Goal: Task Accomplishment & Management: Use online tool/utility

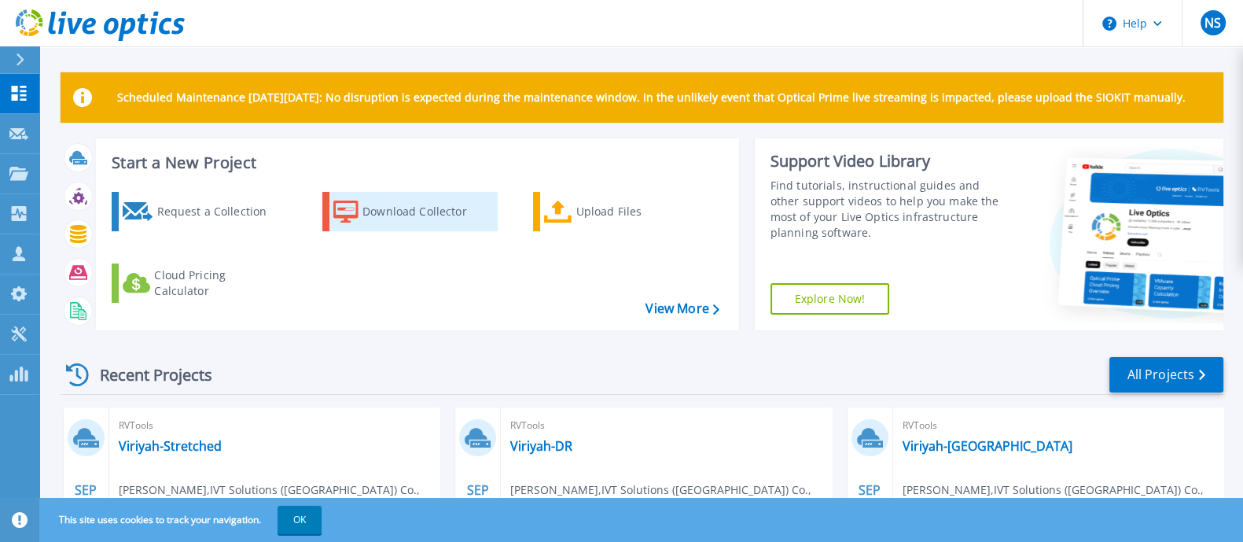
click at [437, 204] on div "Download Collector" at bounding box center [425, 211] width 126 height 31
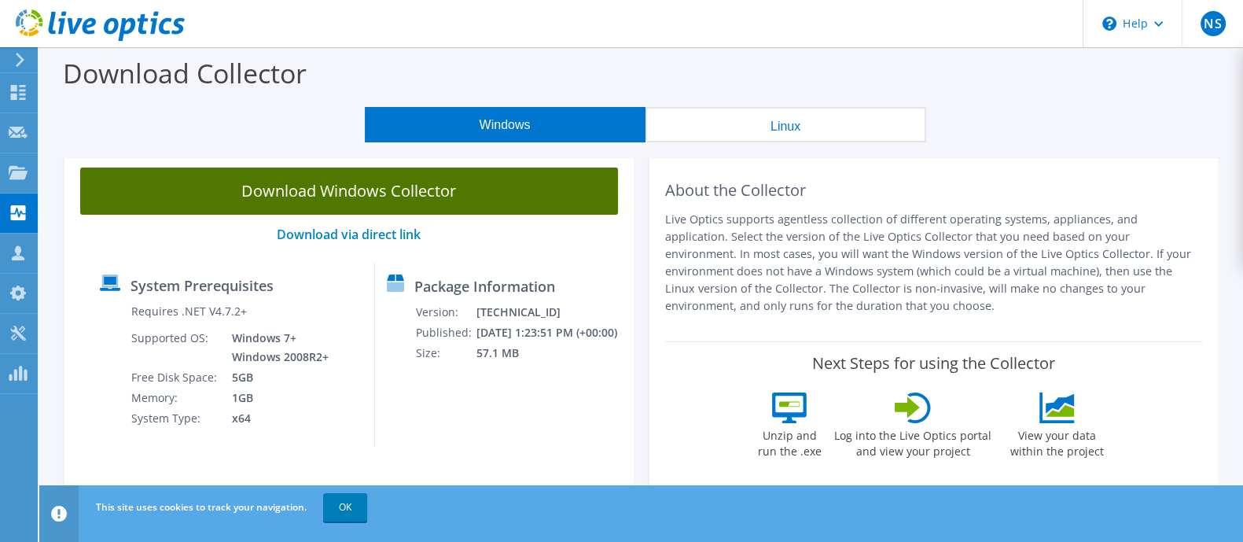
click at [420, 196] on link "Download Windows Collector" at bounding box center [349, 190] width 538 height 47
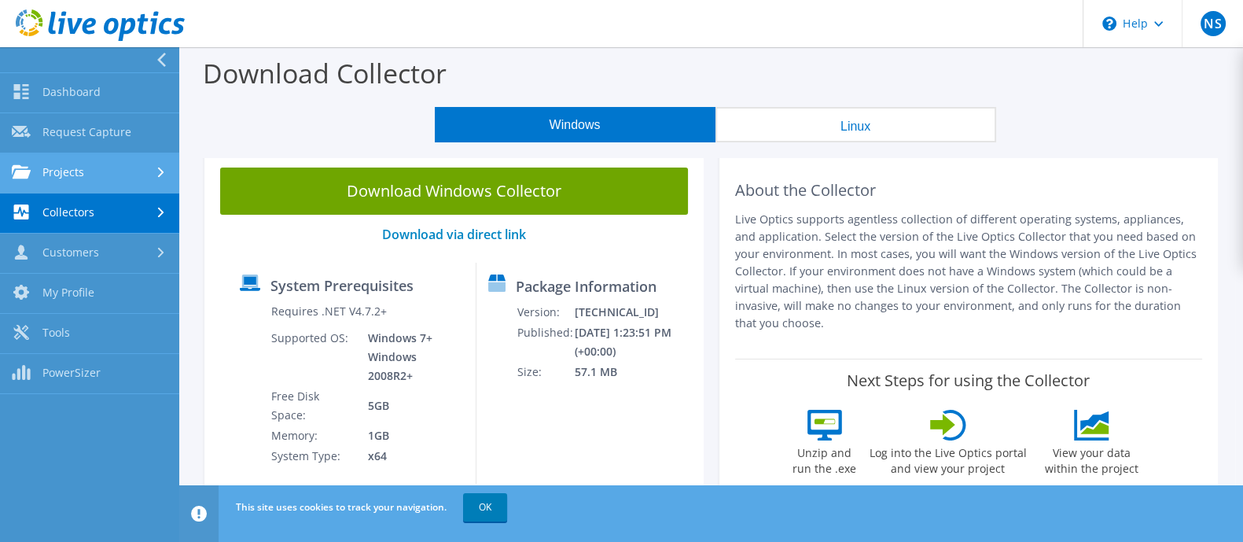
click at [124, 171] on link "Projects" at bounding box center [89, 173] width 179 height 40
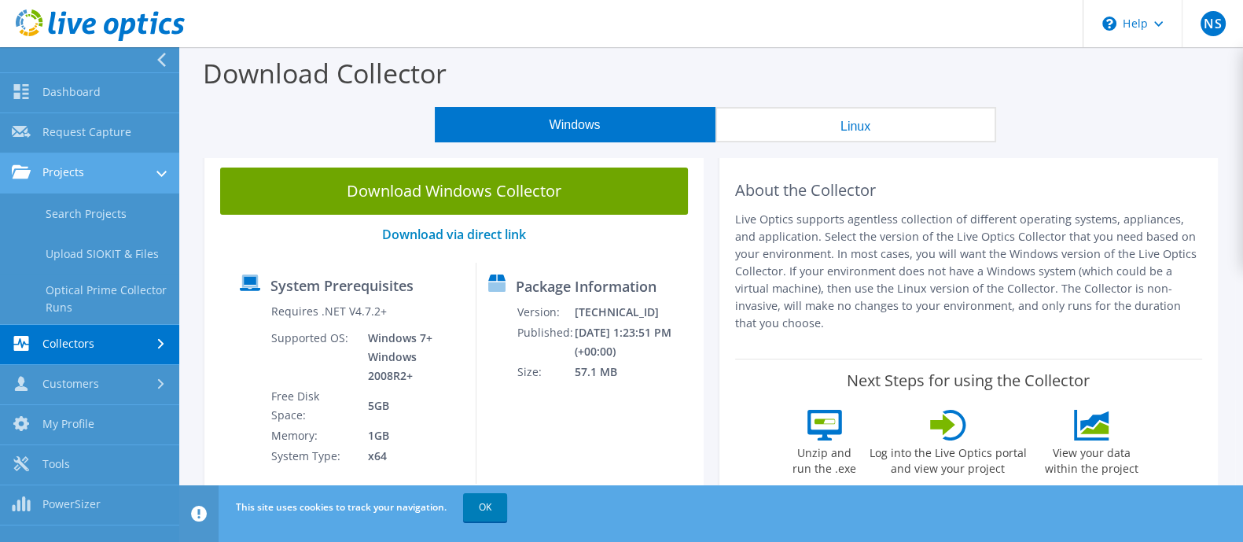
click at [103, 174] on link "Projects" at bounding box center [89, 173] width 179 height 40
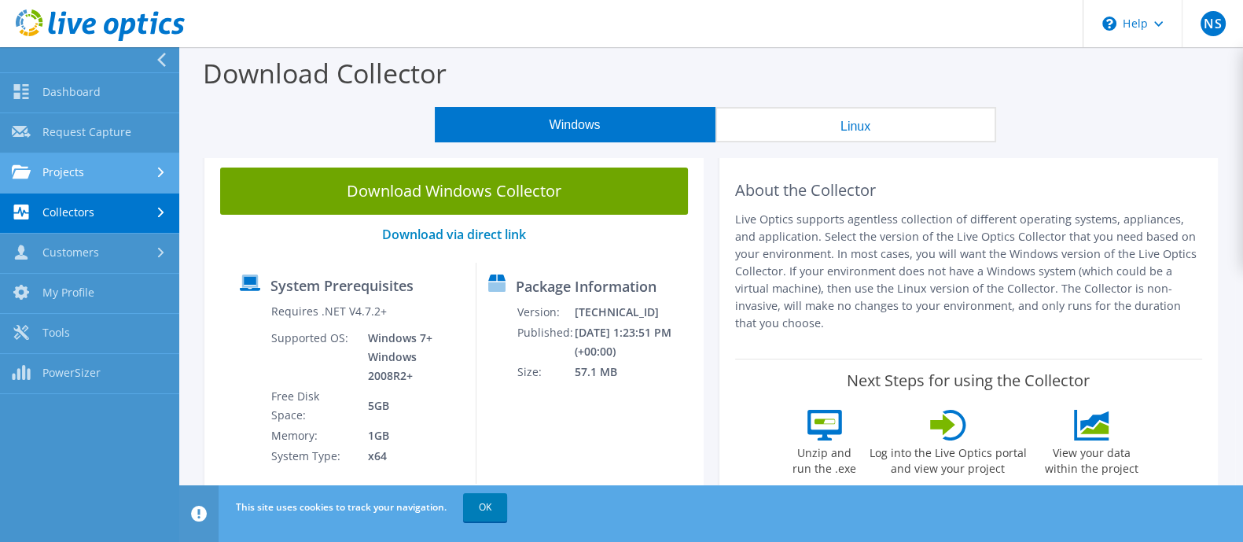
click at [103, 174] on link "Projects" at bounding box center [89, 173] width 179 height 40
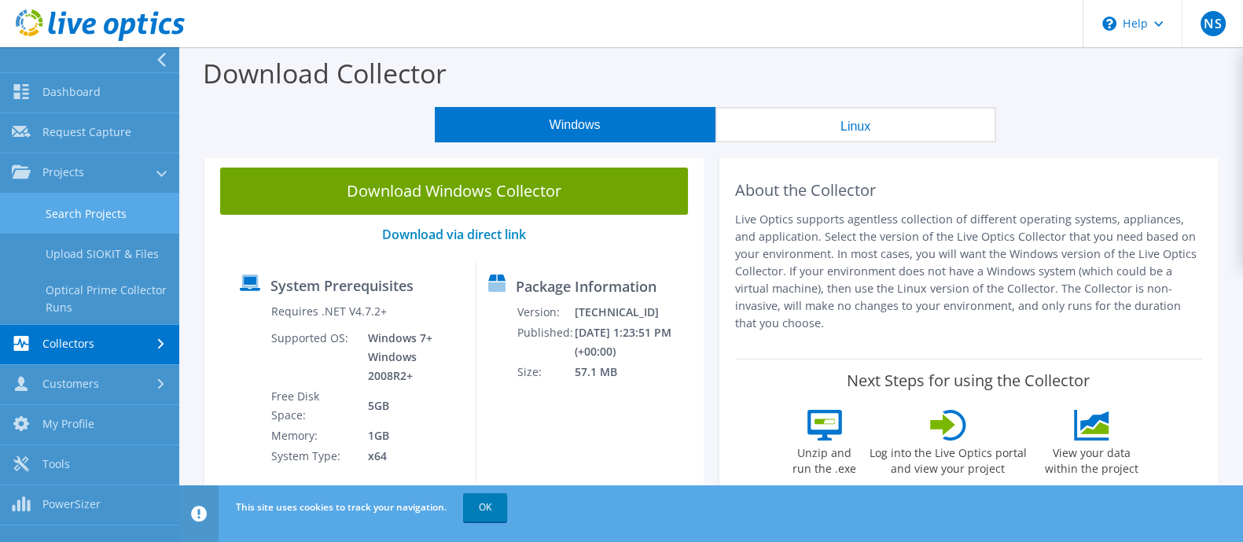
click at [123, 215] on link "Search Projects" at bounding box center [89, 213] width 179 height 40
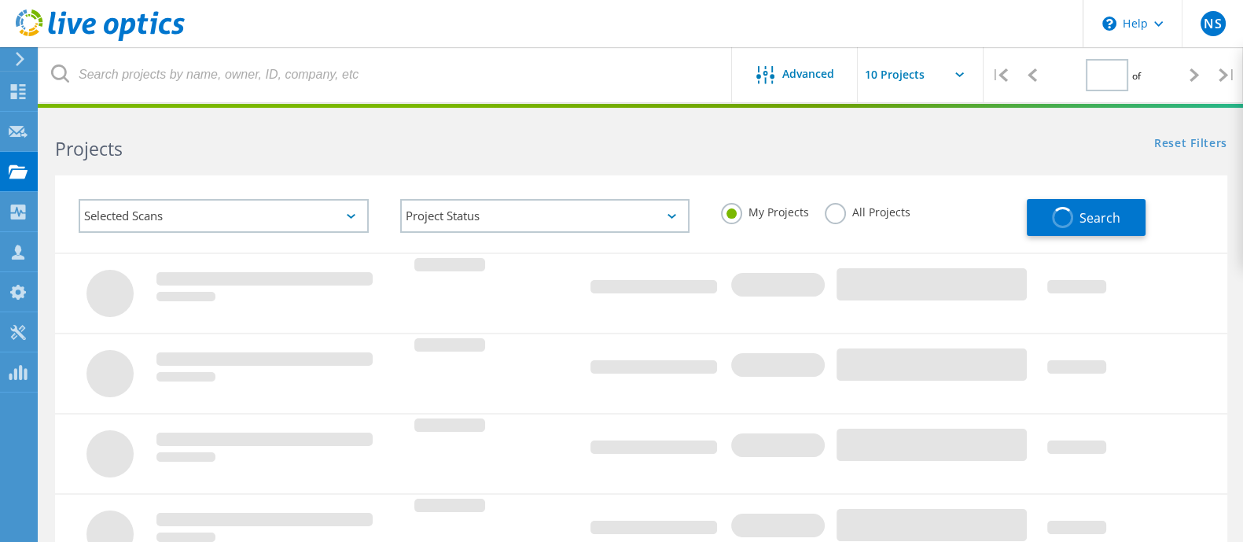
type input "1"
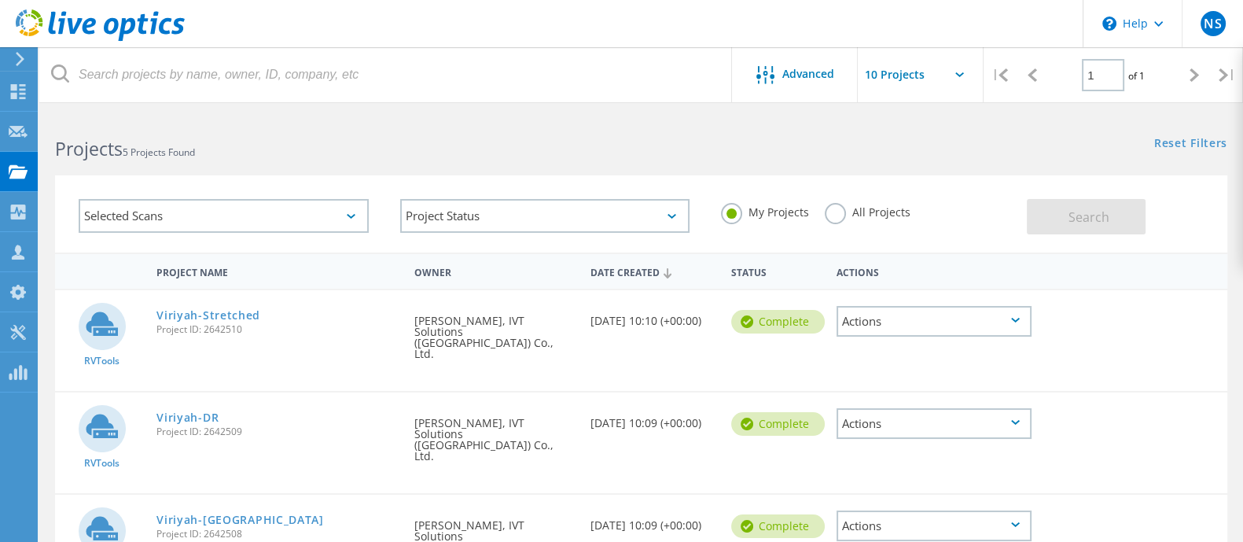
click at [18, 59] on icon at bounding box center [20, 59] width 12 height 14
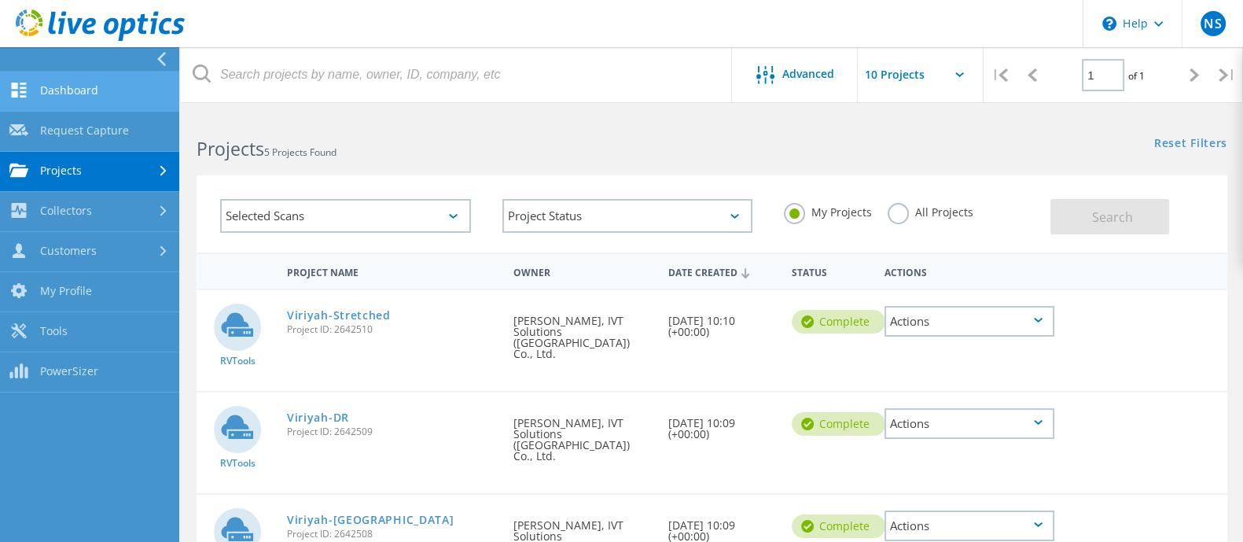
click at [65, 90] on link "Dashboard" at bounding box center [89, 92] width 179 height 40
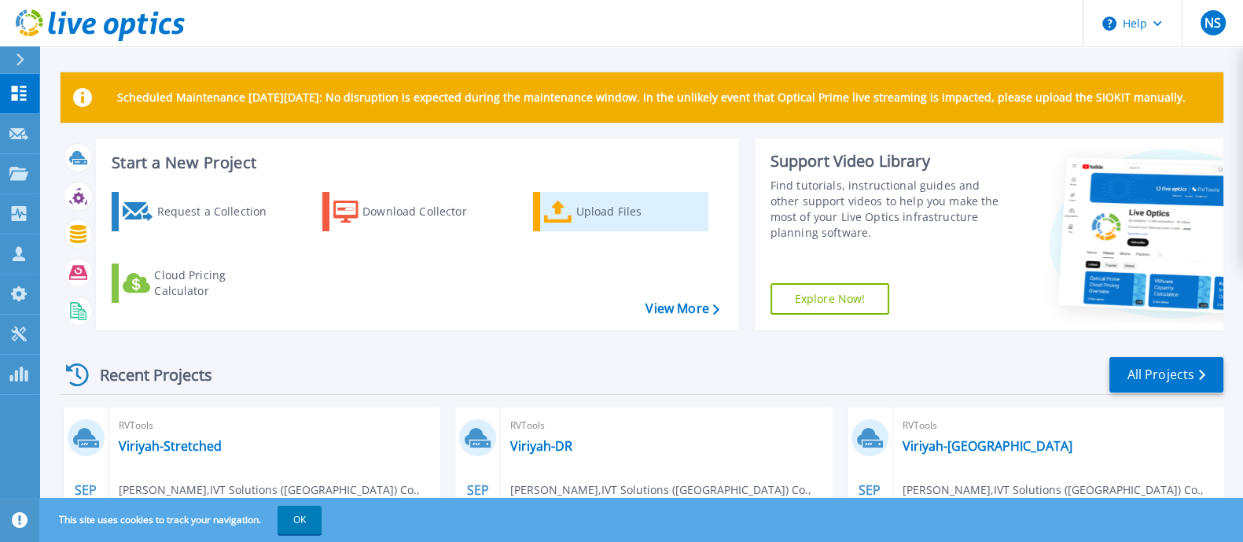
click at [564, 205] on icon at bounding box center [558, 211] width 28 height 23
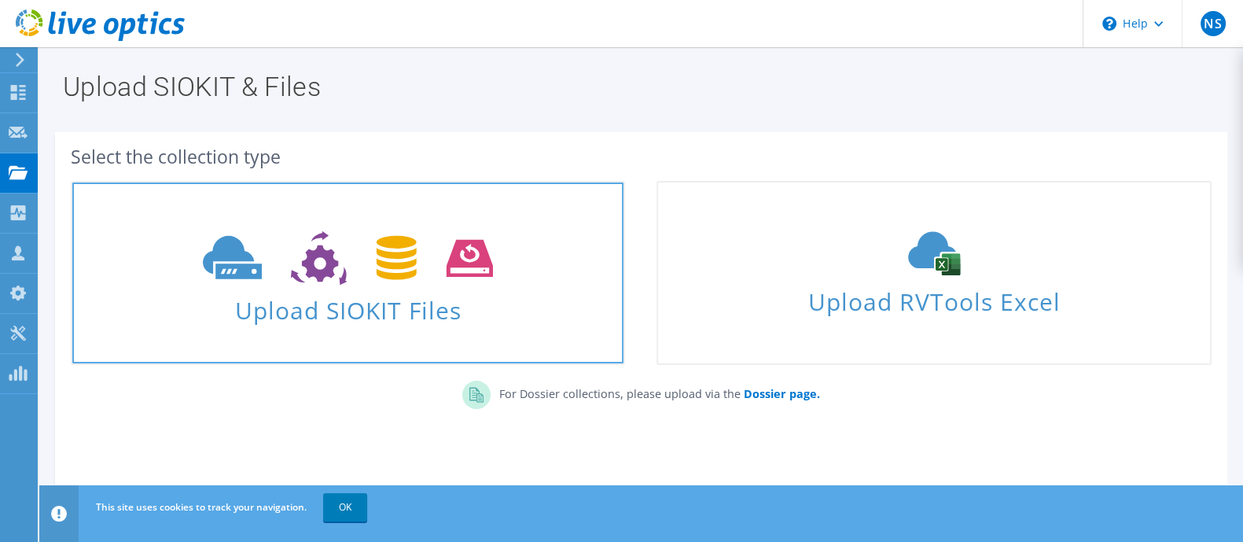
click at [355, 269] on icon at bounding box center [348, 258] width 290 height 54
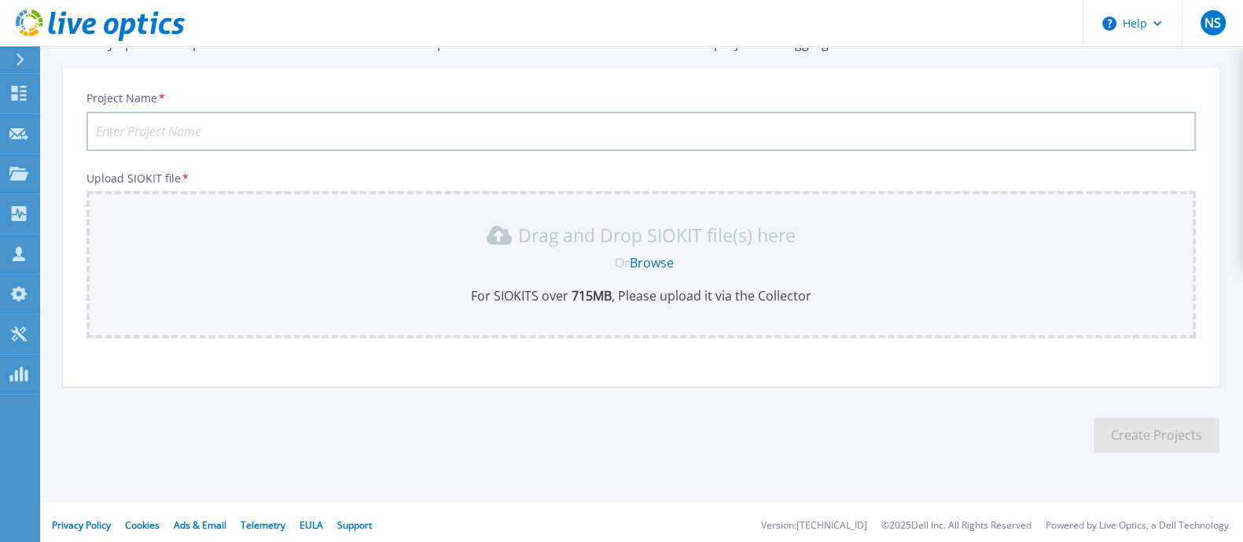
scroll to position [83, 0]
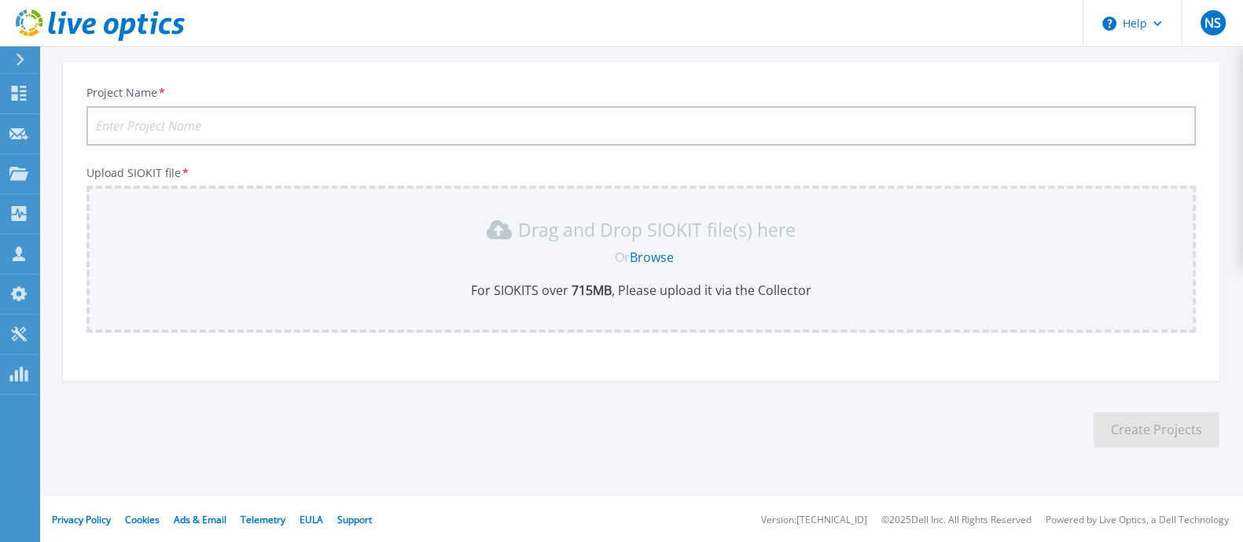
click at [333, 127] on input "Project Name *" at bounding box center [640, 125] width 1109 height 39
click at [642, 251] on link "Browse" at bounding box center [652, 256] width 44 height 17
click at [1242, 84] on section "Upload SIOKIT You may upload multiple SIOKIT files at the same time. All the Op…" at bounding box center [640, 223] width 1203 height 520
click at [309, 122] on input "2025-KSAM-DCDR-14Sep" at bounding box center [640, 125] width 1109 height 39
click at [206, 121] on input "2025-KSAM-DCDR-14Sep" at bounding box center [640, 125] width 1109 height 39
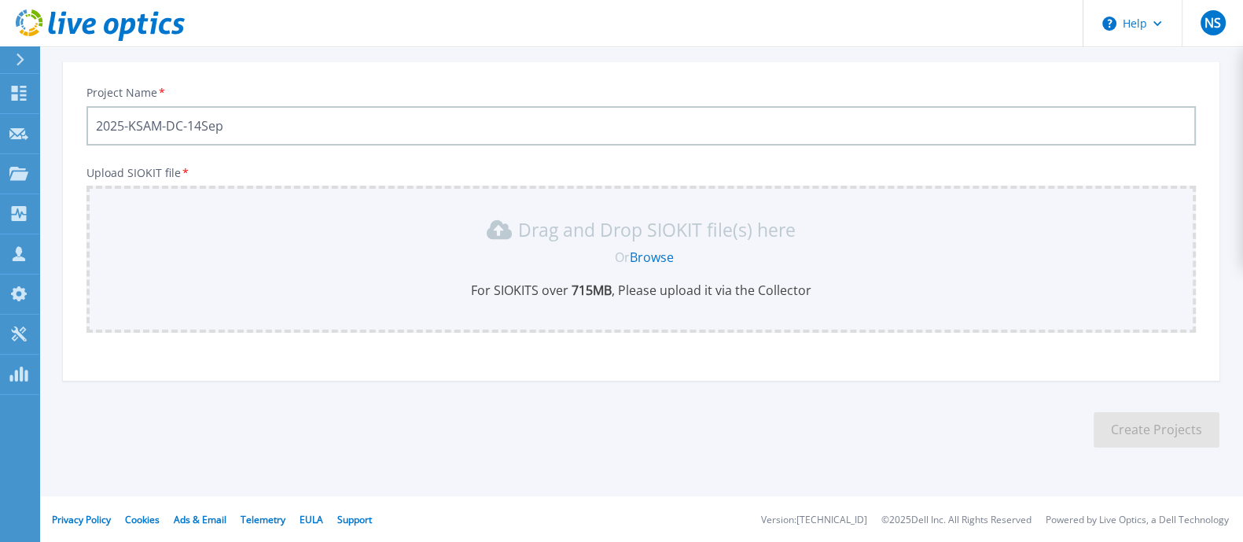
type input "2025-KSAM-DC-14Sep"
click at [658, 257] on link "Browse" at bounding box center [652, 256] width 44 height 17
click at [648, 256] on link "Browse" at bounding box center [652, 256] width 44 height 17
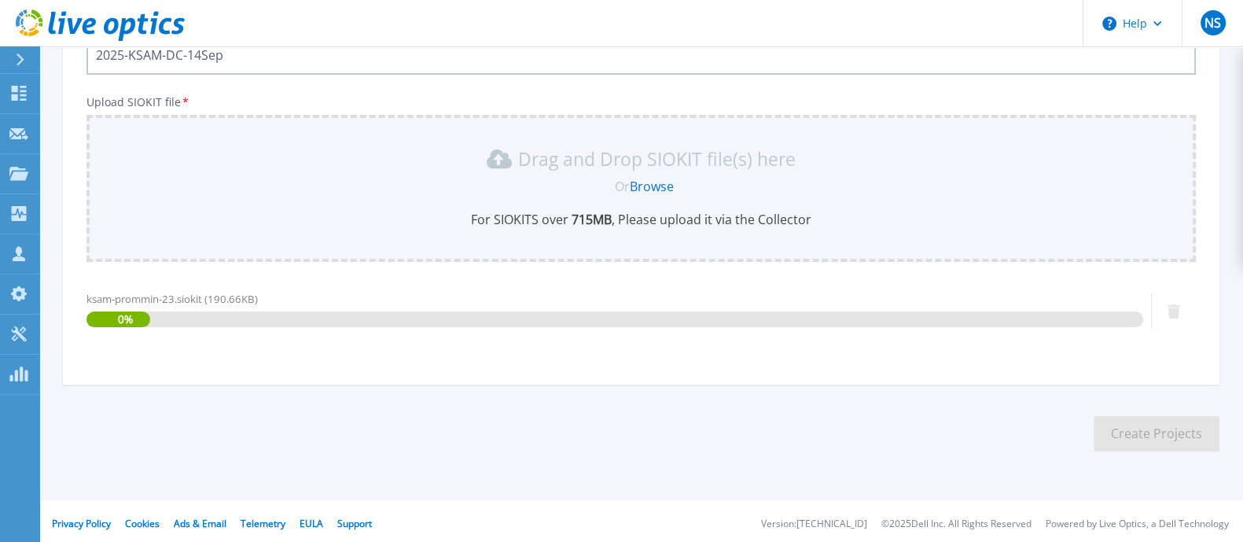
scroll to position [158, 0]
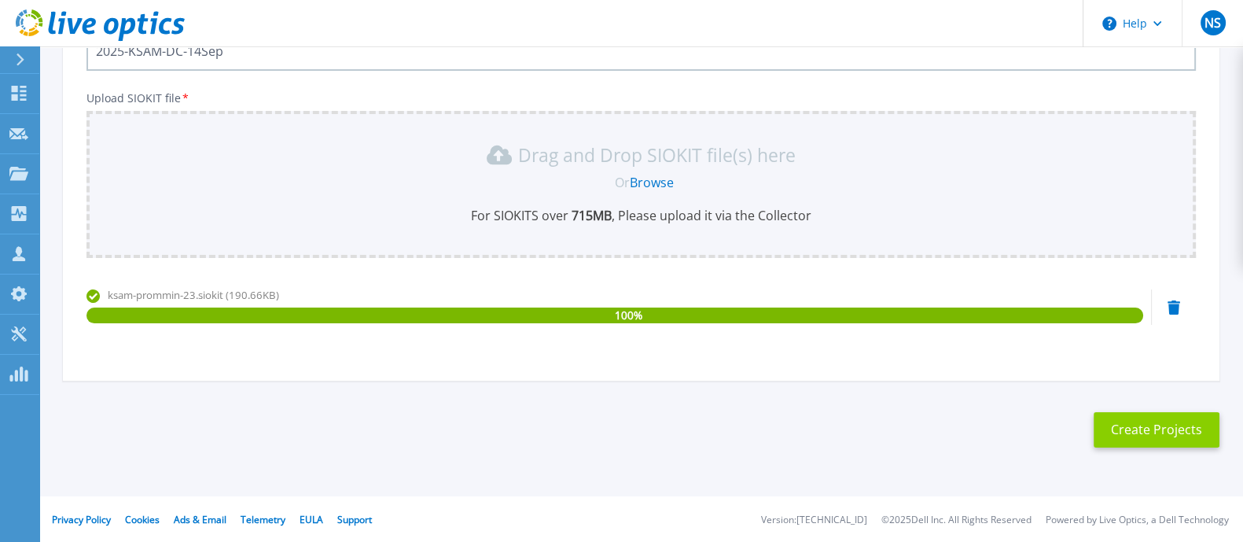
click at [1158, 424] on button "Create Projects" at bounding box center [1156, 429] width 126 height 35
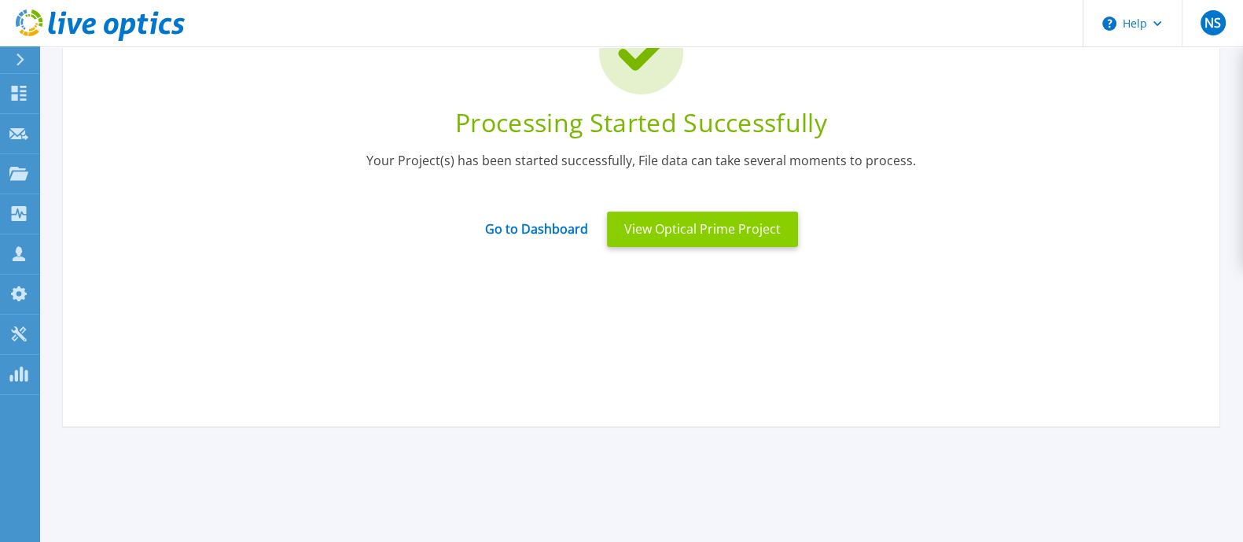
click at [751, 232] on button "View Optical Prime Project" at bounding box center [702, 228] width 191 height 35
